Goal: Task Accomplishment & Management: Complete application form

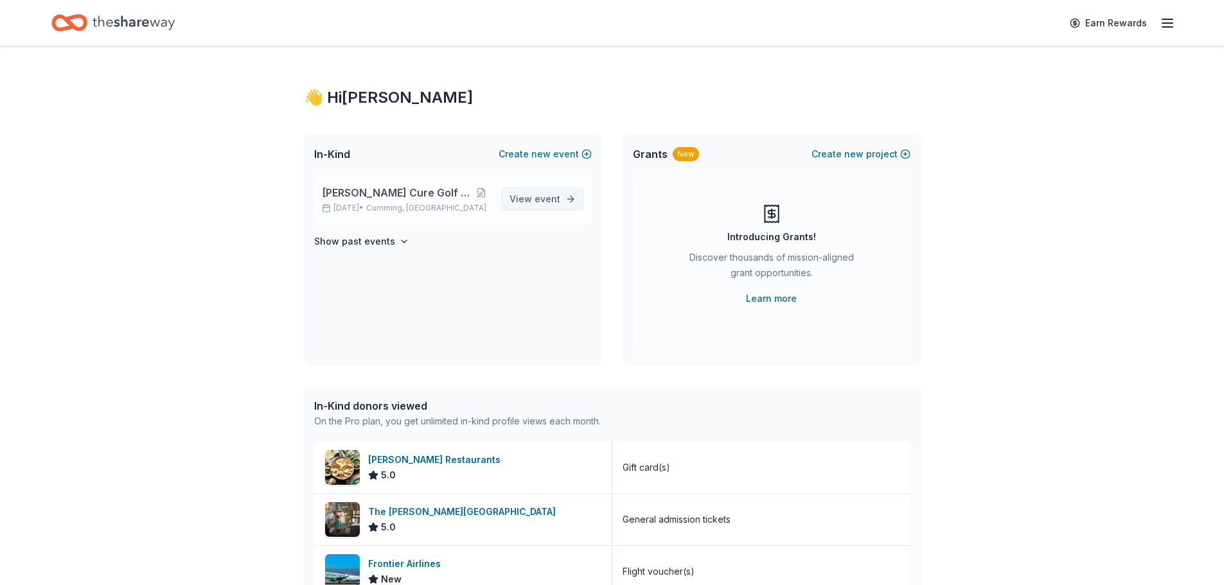
click at [538, 201] on span "event" at bounding box center [548, 198] width 26 height 11
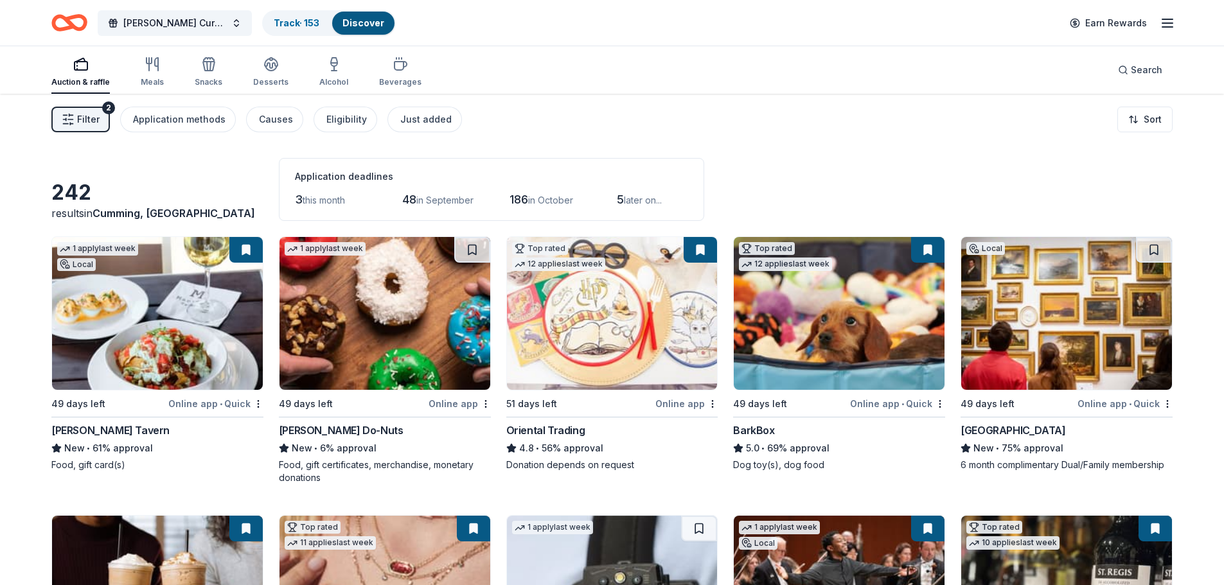
click at [322, 201] on span "this month" at bounding box center [324, 200] width 42 height 11
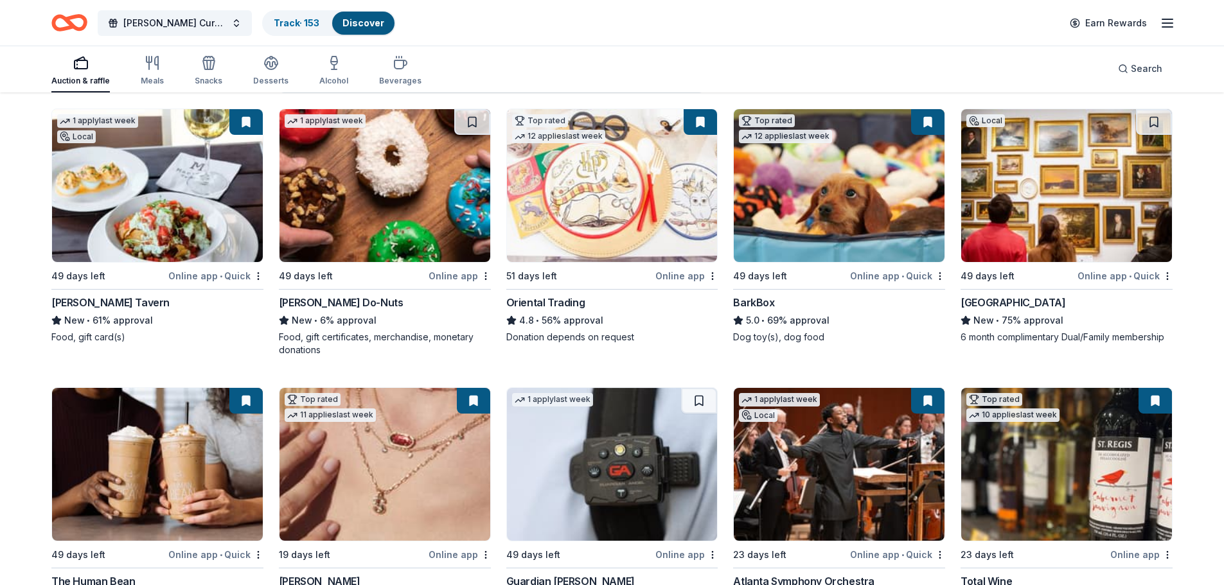
scroll to position [128, 0]
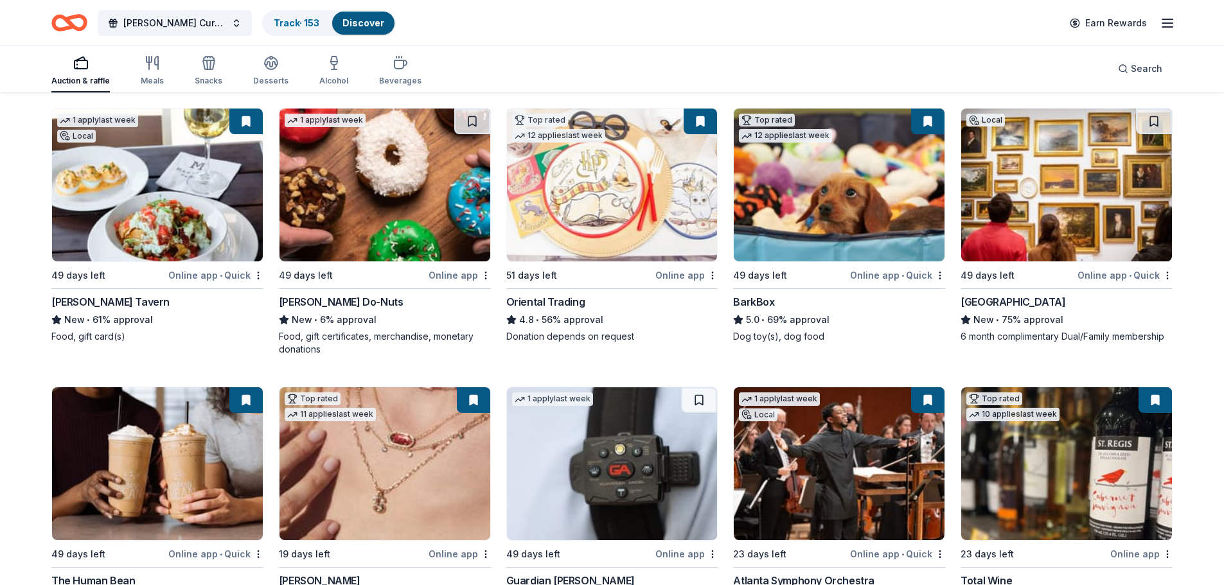
click at [1059, 193] on img at bounding box center [1066, 185] width 211 height 153
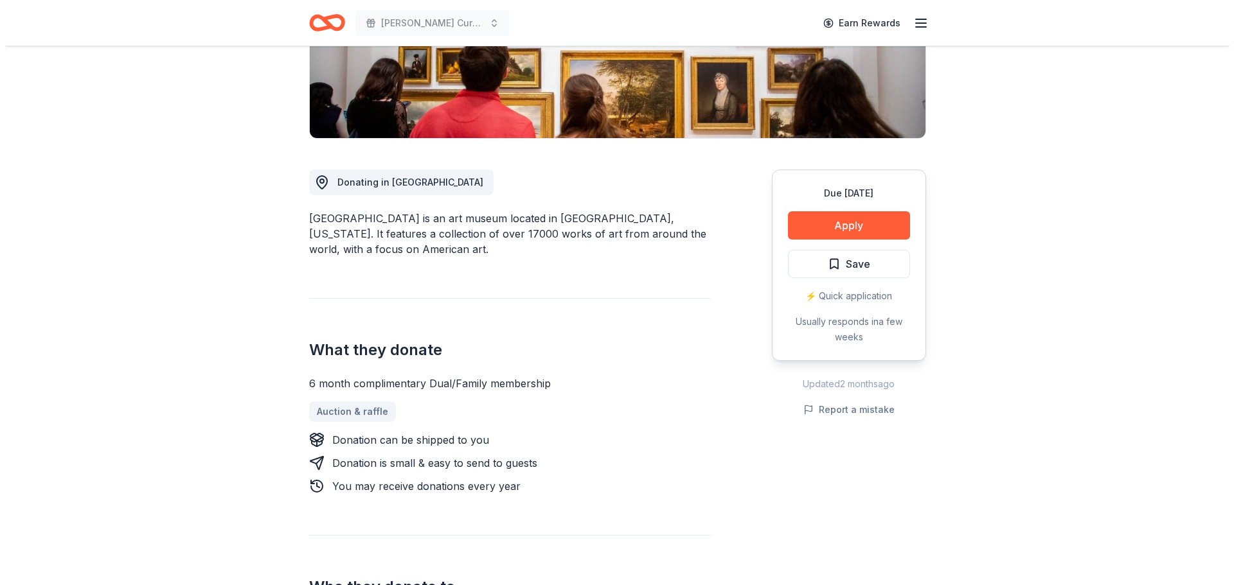
scroll to position [257, 0]
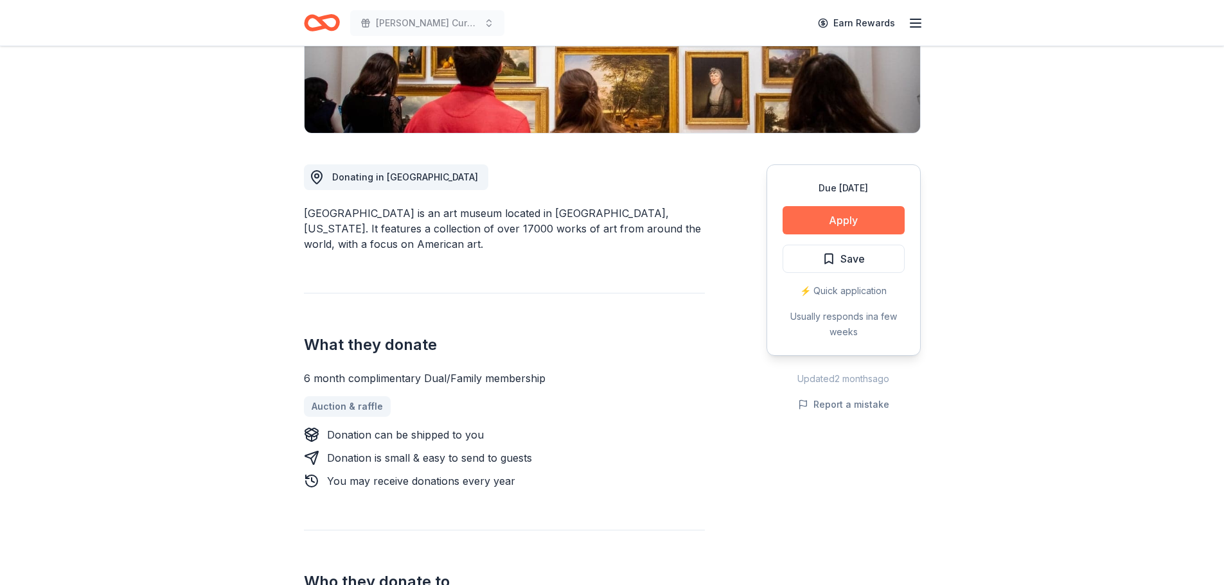
click at [840, 221] on button "Apply" at bounding box center [844, 220] width 122 height 28
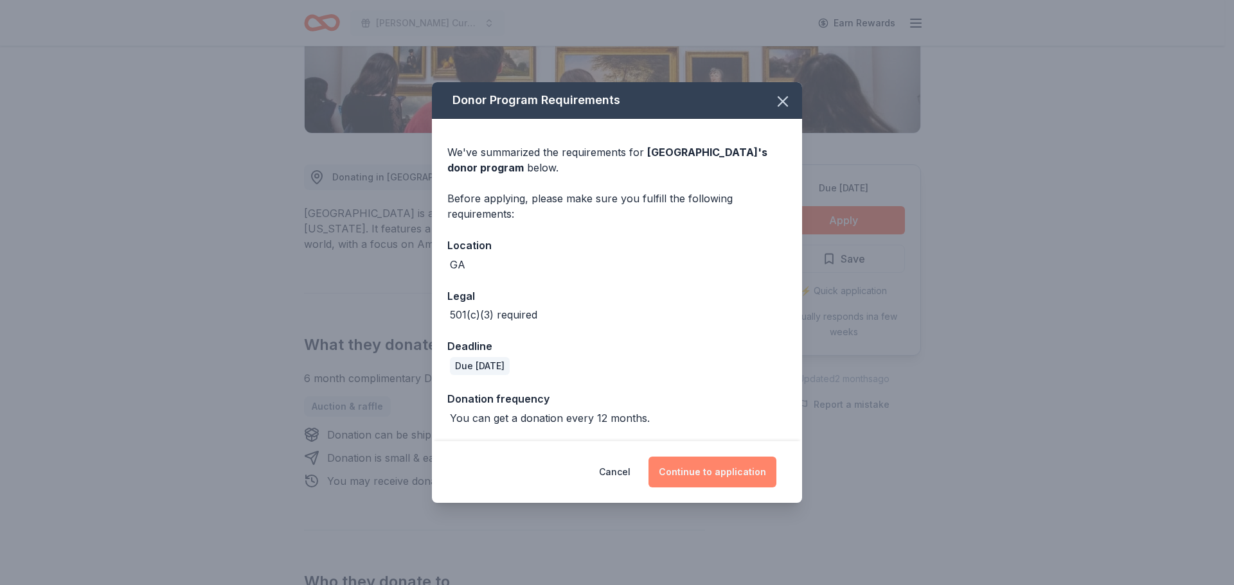
click at [730, 470] on button "Continue to application" at bounding box center [712, 472] width 128 height 31
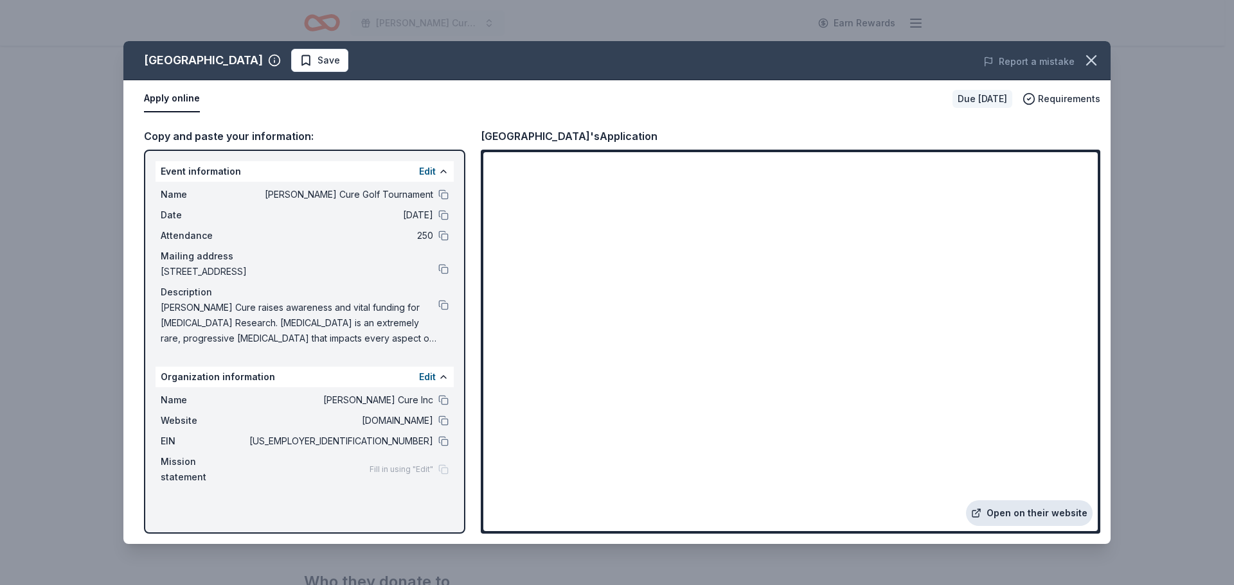
click at [1034, 518] on link "Open on their website" at bounding box center [1029, 514] width 127 height 26
